Goal: Information Seeking & Learning: Learn about a topic

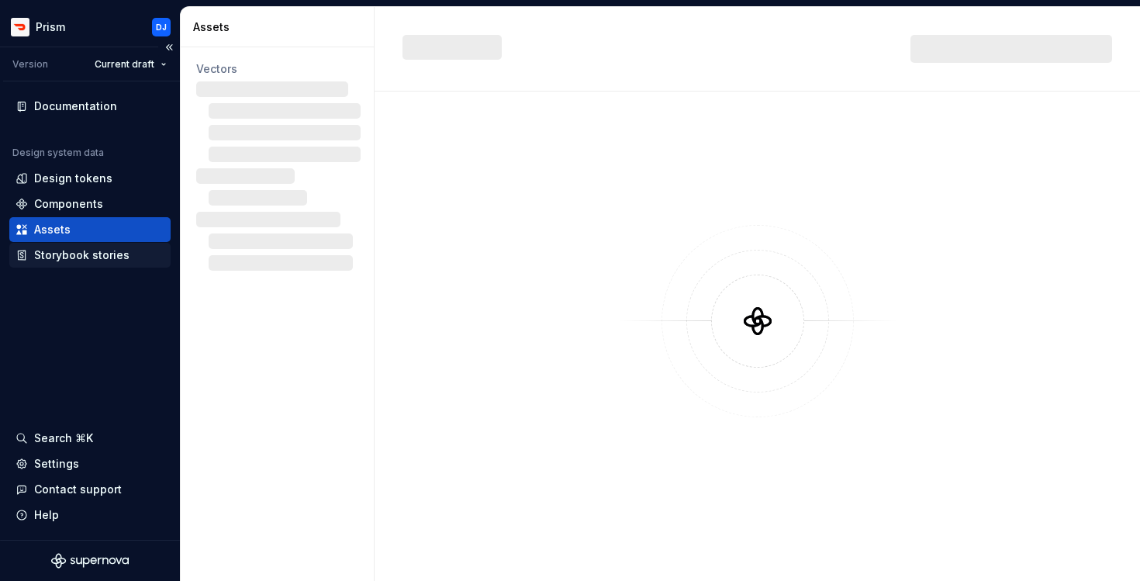
click at [86, 250] on div "Storybook stories" at bounding box center [81, 255] width 95 height 16
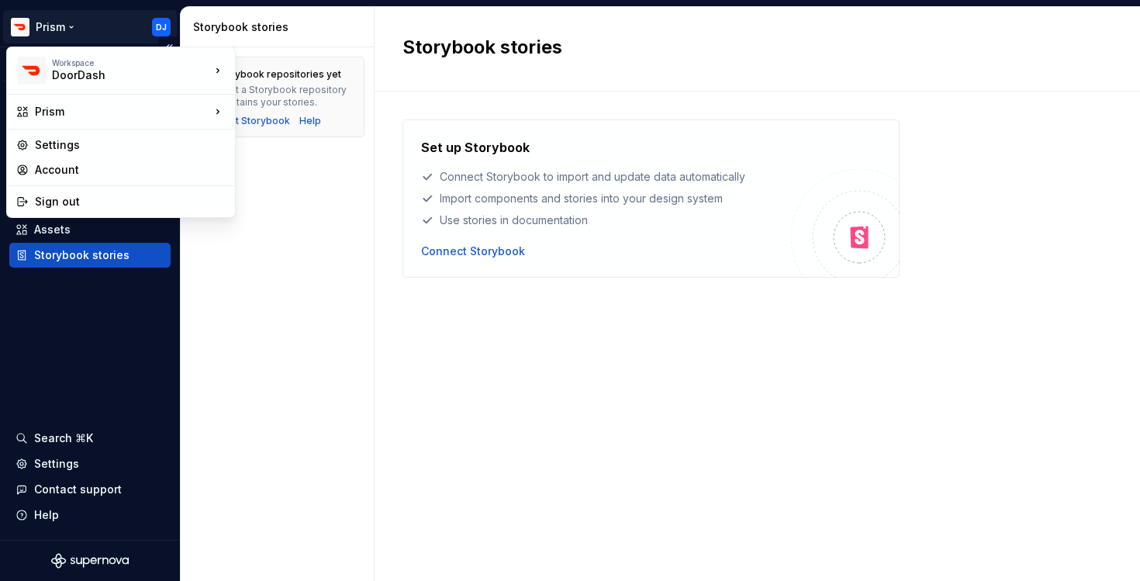
click at [62, 39] on html "Prism DJ Version Current draft Documentation Design system data Design tokens C…" at bounding box center [570, 290] width 1140 height 581
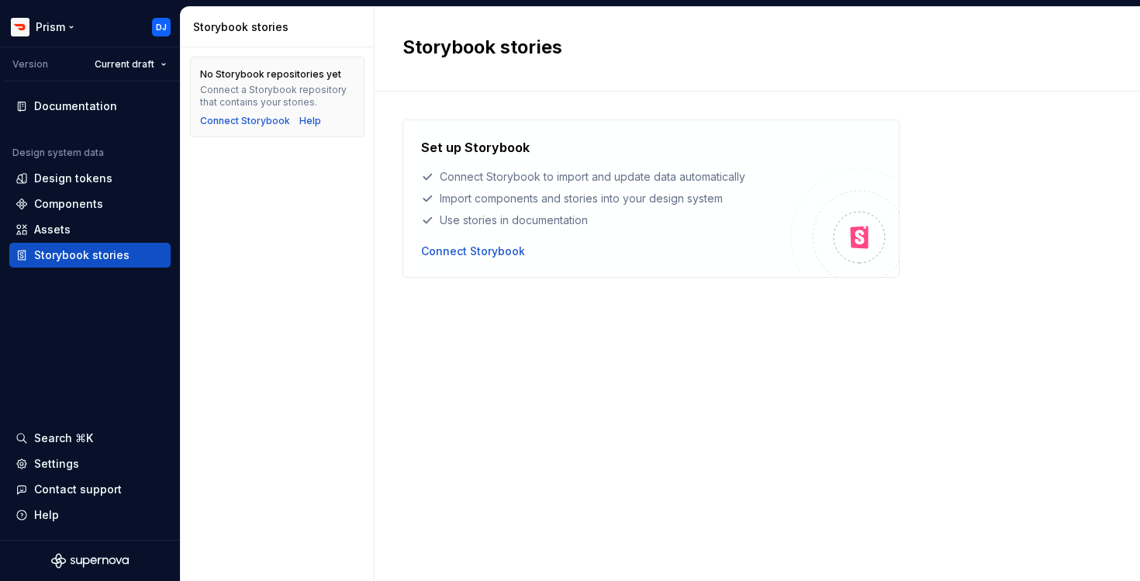
click at [64, 20] on html "Prism DJ Version Current draft Documentation Design system data Design tokens C…" at bounding box center [570, 290] width 1140 height 581
click at [64, 117] on div "Documentation" at bounding box center [89, 106] width 161 height 25
click at [75, 100] on div "Documentation" at bounding box center [75, 106] width 83 height 16
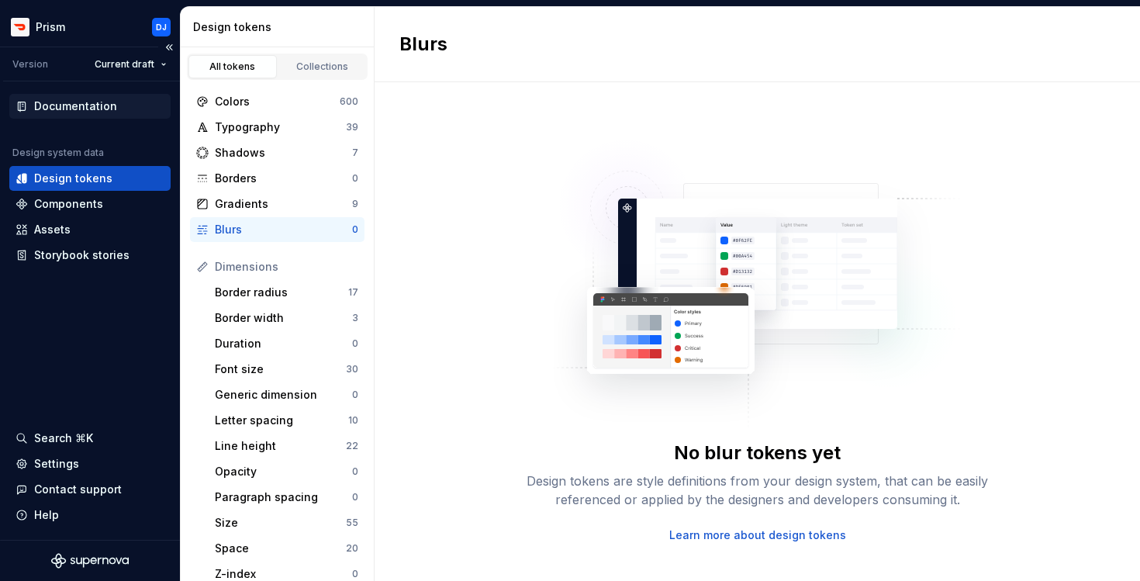
click at [92, 109] on div "Documentation" at bounding box center [75, 106] width 83 height 16
